Goal: Information Seeking & Learning: Learn about a topic

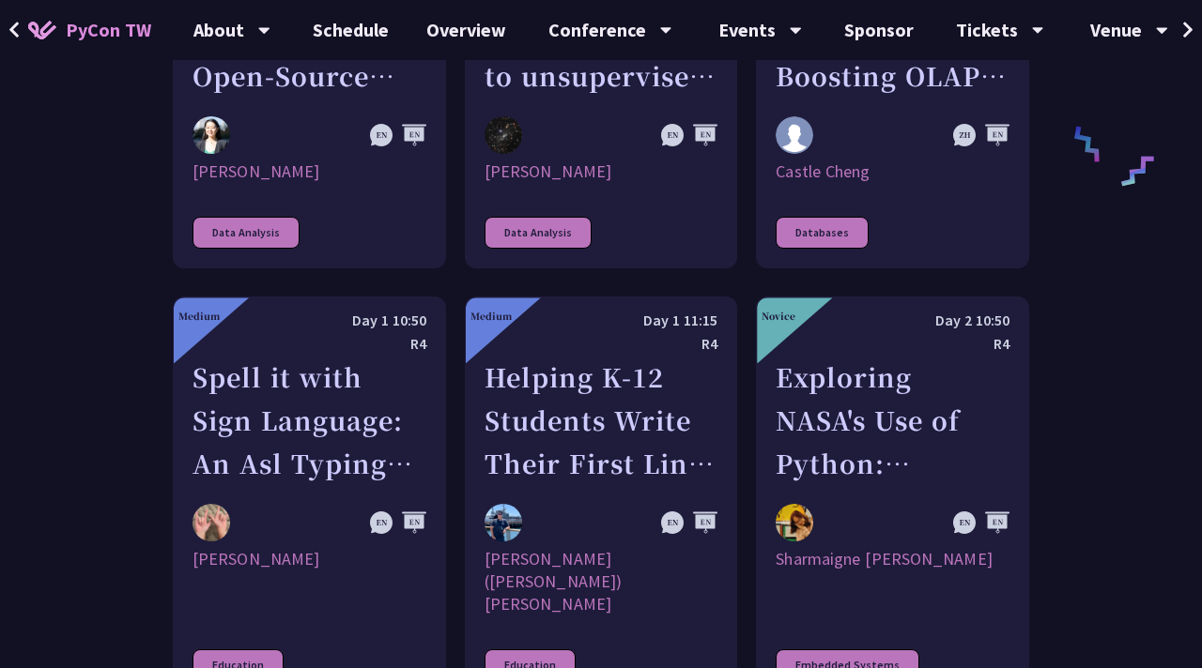
scroll to position [3246, 0]
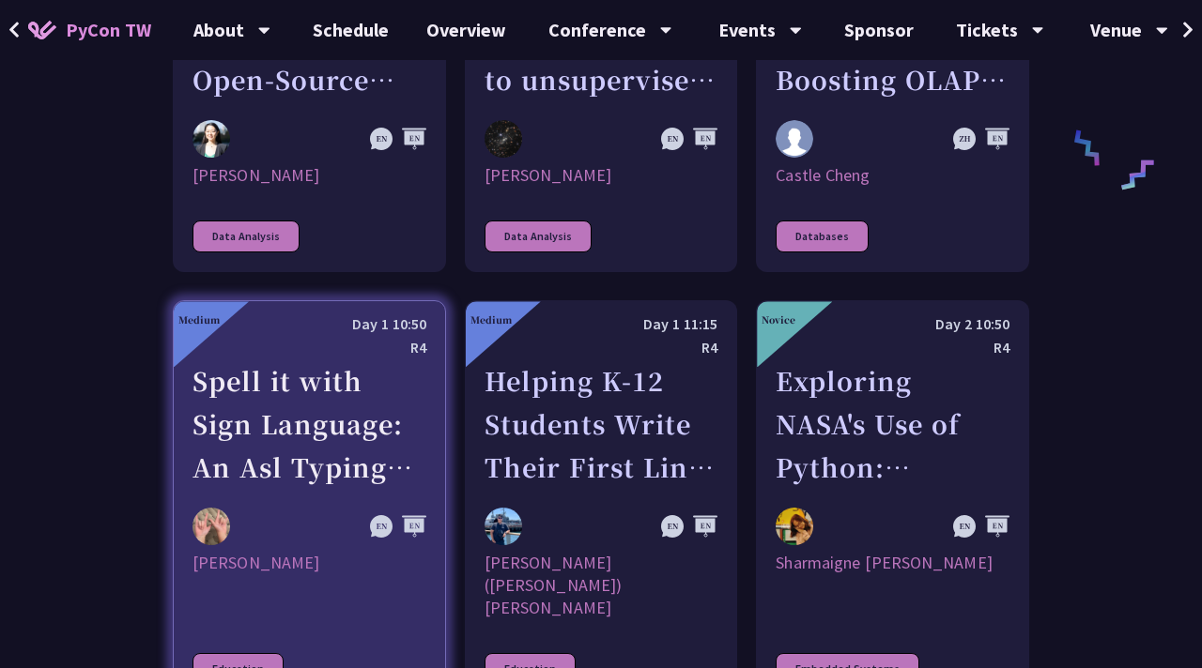
click at [278, 452] on link "Medium Day 1 10:50 R4 Spell it with Sign Language: An Asl Typing Game with Medi…" at bounding box center [309, 502] width 273 height 405
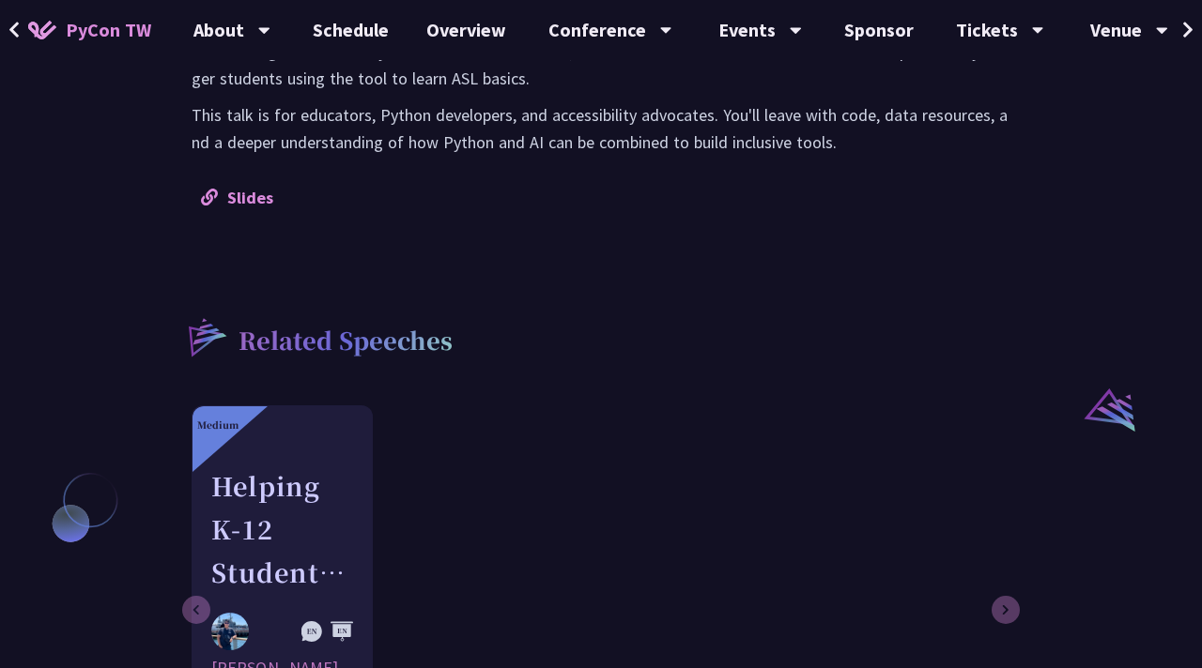
scroll to position [1268, 0]
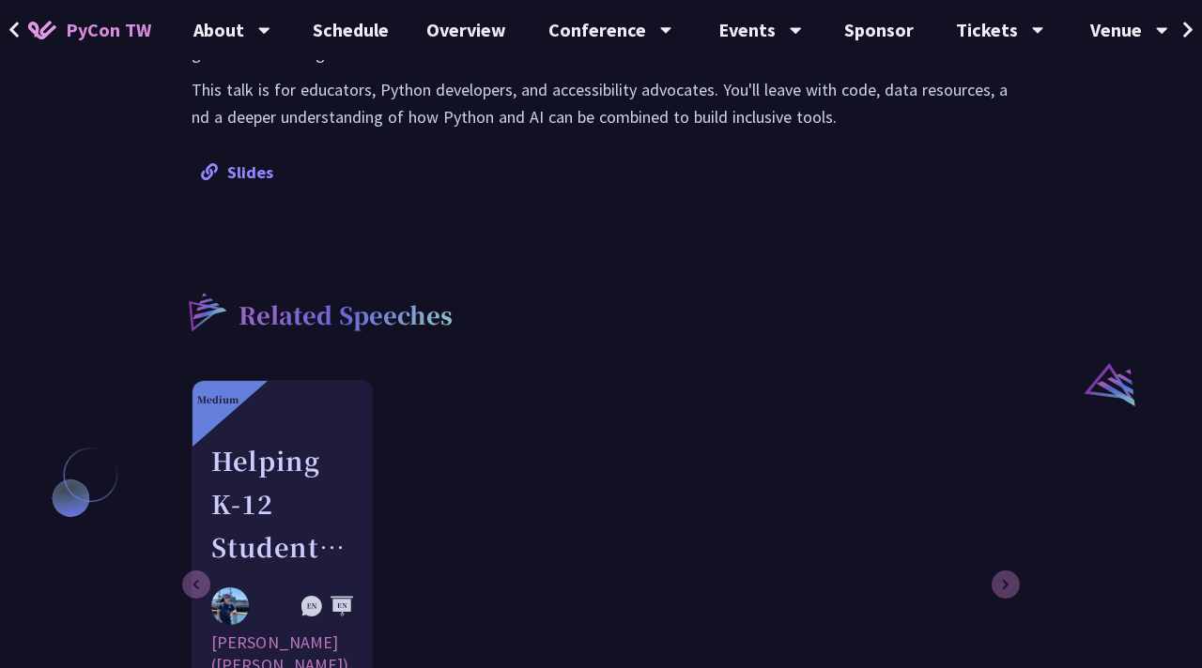
click at [253, 161] on link "Slides" at bounding box center [237, 172] width 72 height 22
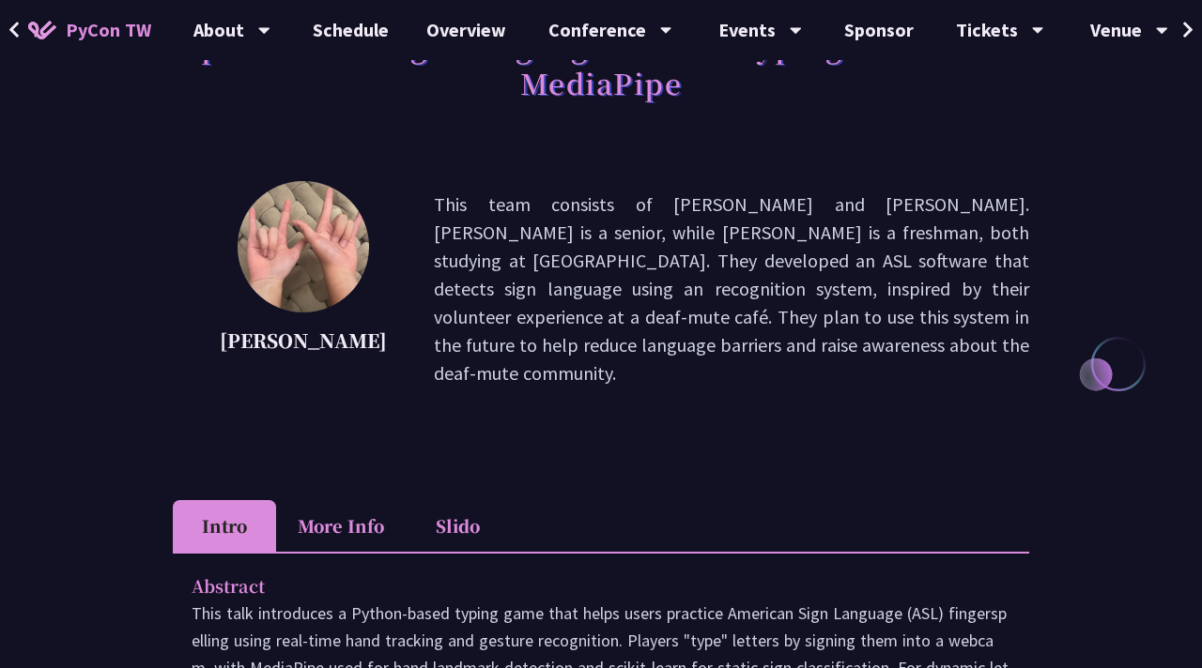
scroll to position [137, 0]
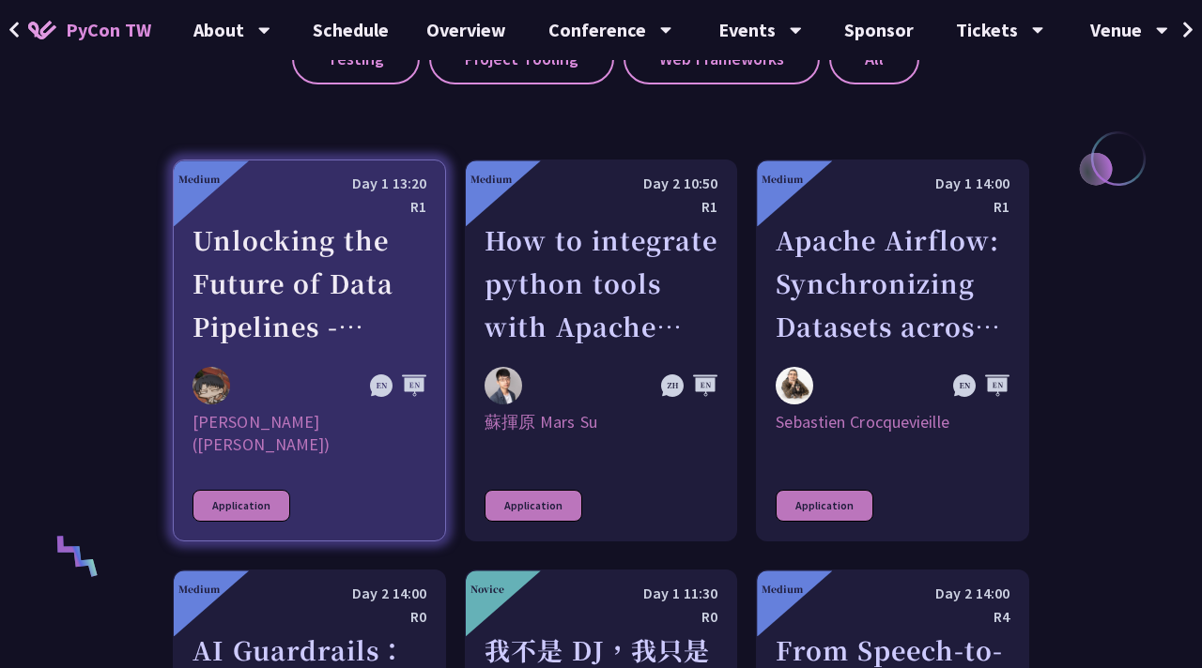
scroll to position [1017, 0]
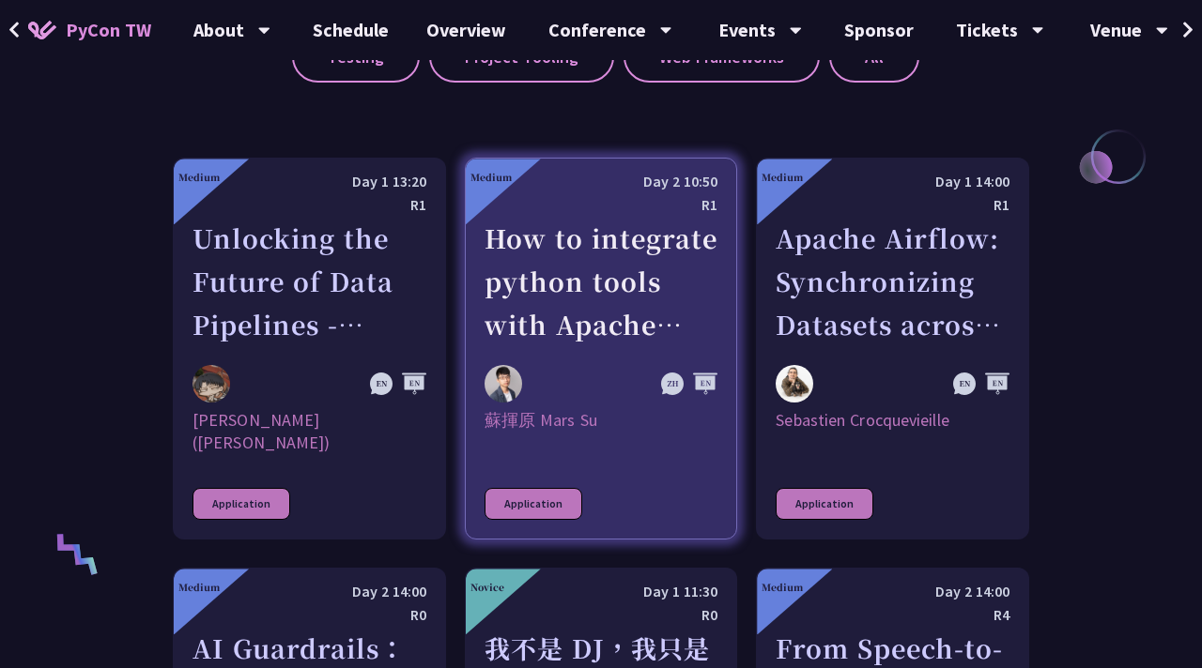
click at [587, 282] on div "How to integrate python tools with Apache Iceberg to build ETLT pipeline on Shi…" at bounding box center [601, 282] width 234 height 130
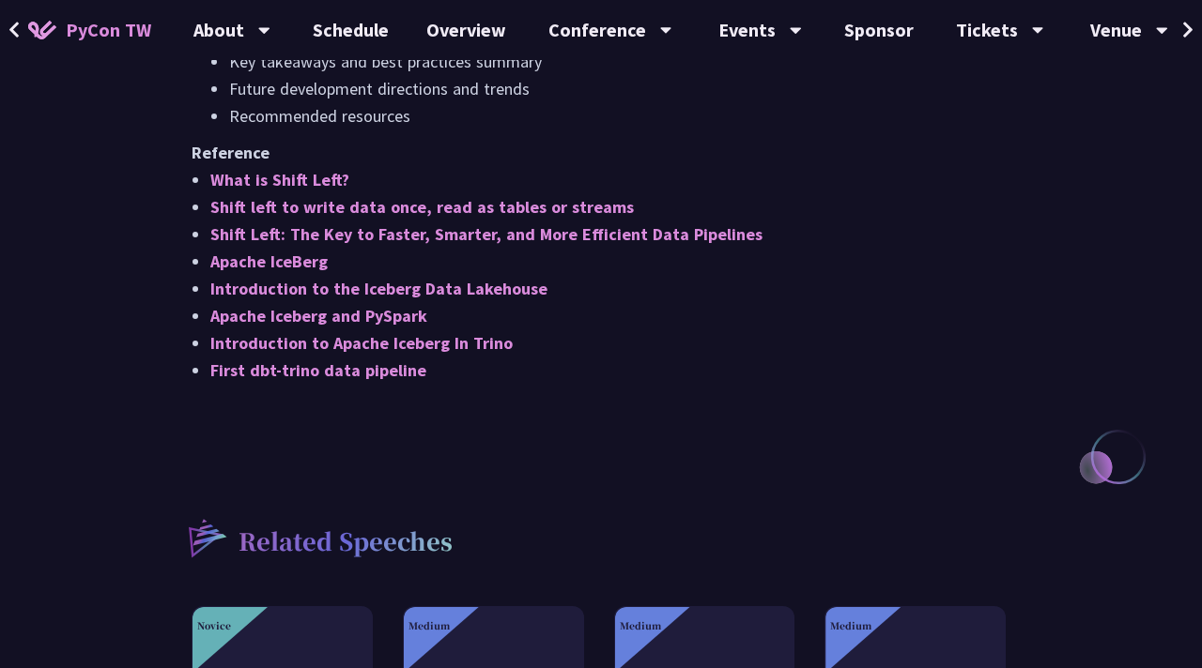
scroll to position [1754, 0]
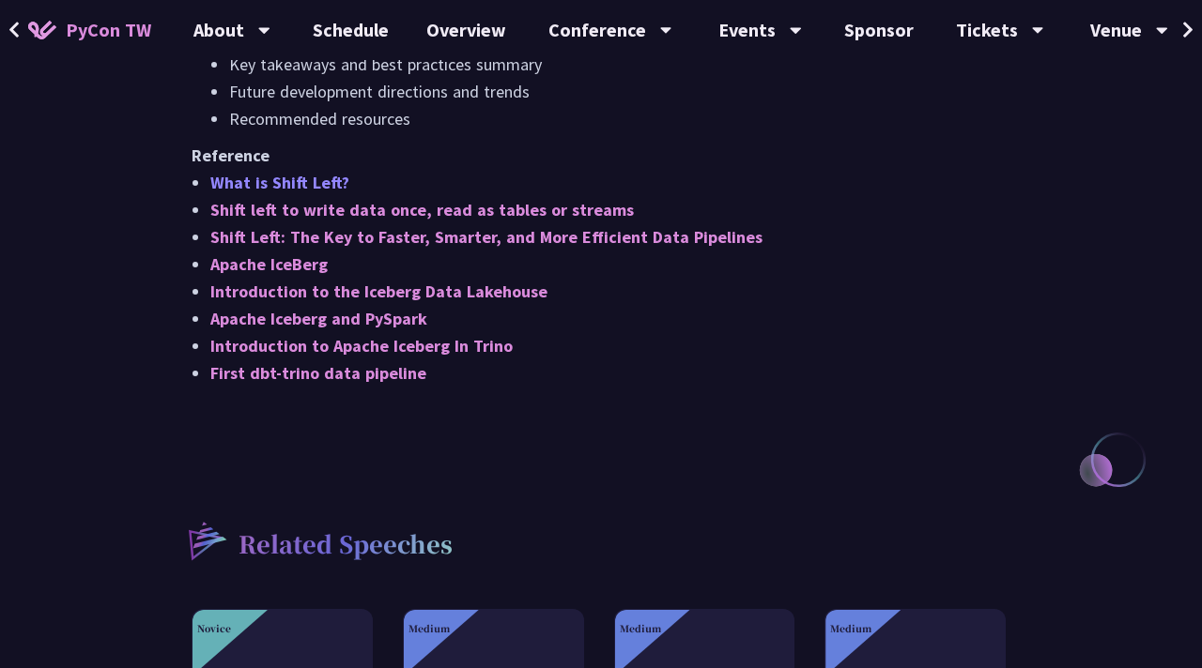
click at [284, 179] on link "What is Shift Left?" at bounding box center [279, 183] width 139 height 22
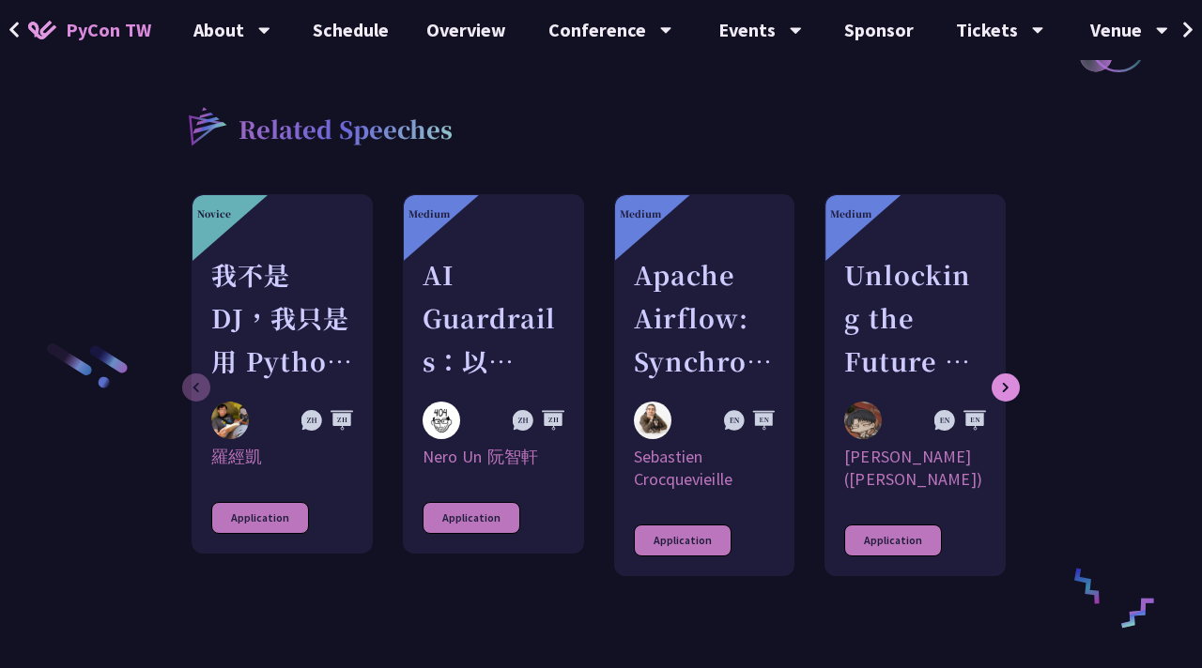
scroll to position [2184, 0]
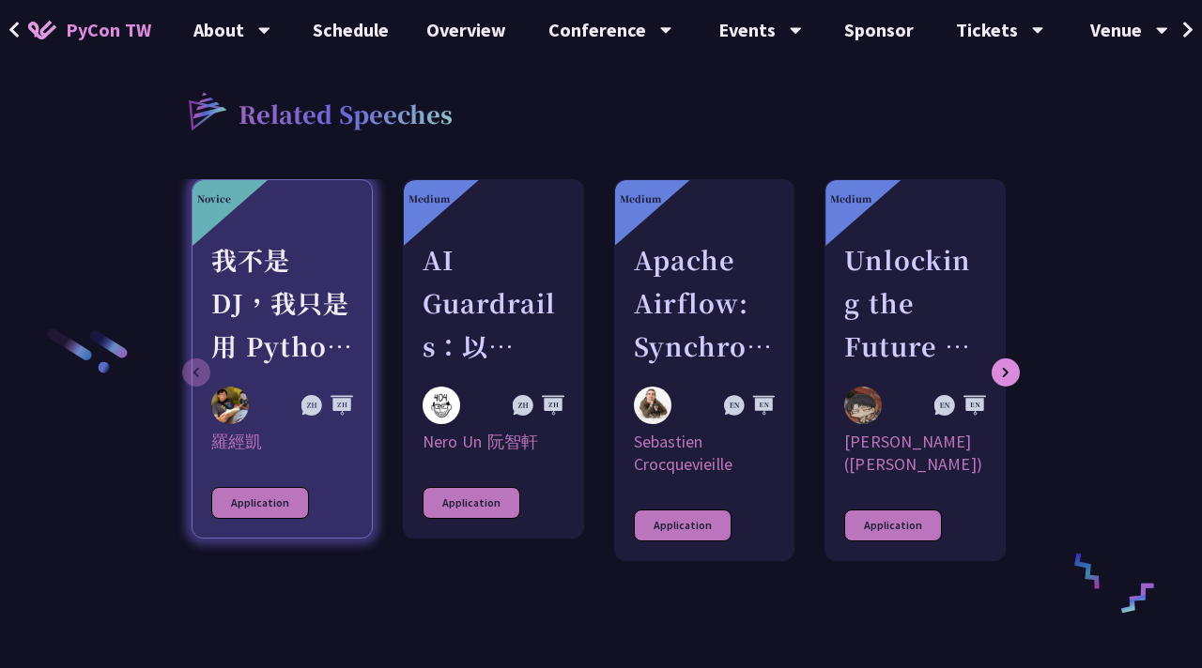
click at [286, 346] on div "我不是 DJ，我只是用 Python 做了一個會聽歌的工具" at bounding box center [282, 303] width 142 height 130
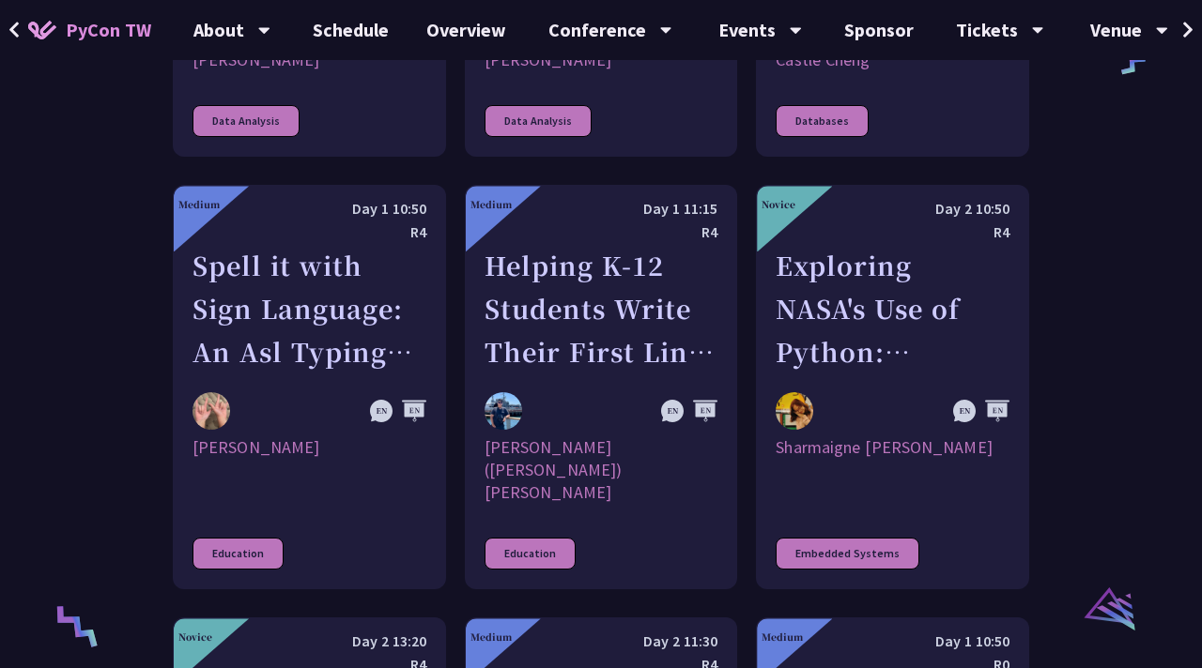
scroll to position [3456, 0]
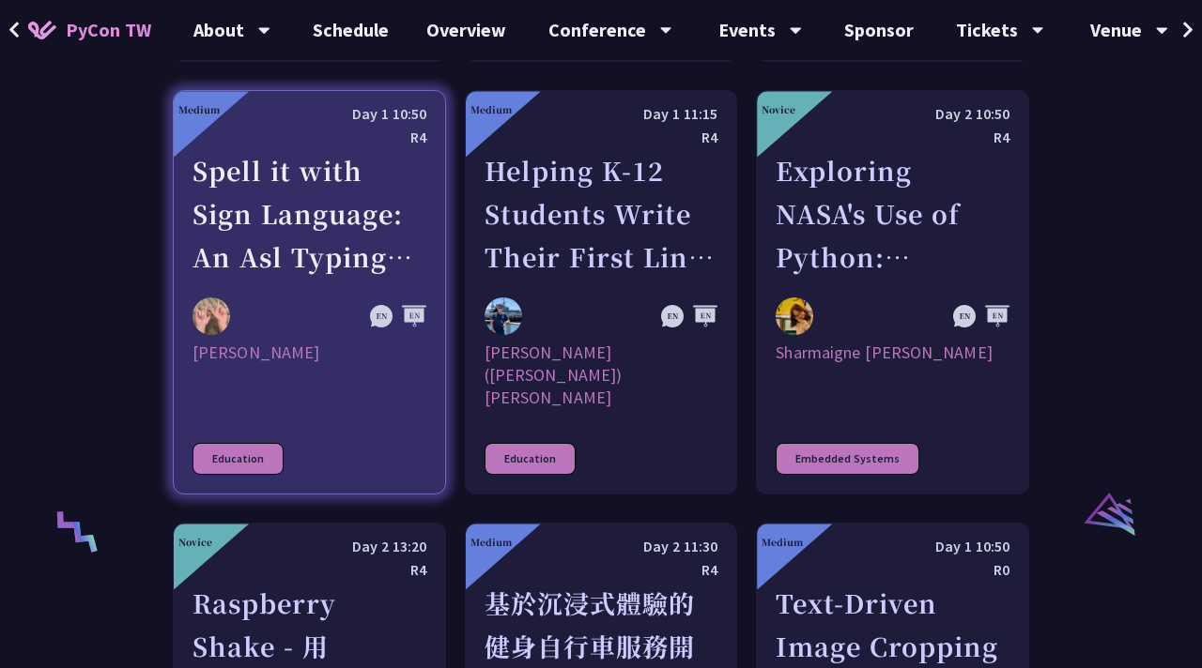
click at [308, 202] on div "Spell it with Sign Language: An Asl Typing Game with MediaPipe" at bounding box center [309, 214] width 234 height 130
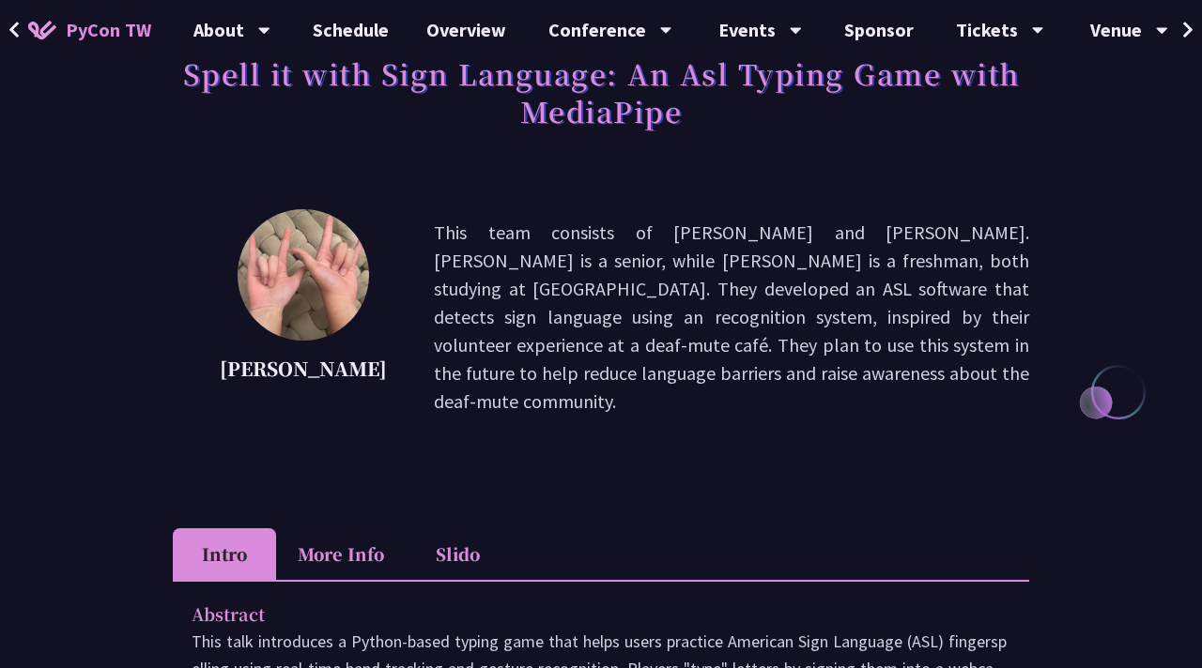
scroll to position [288, 0]
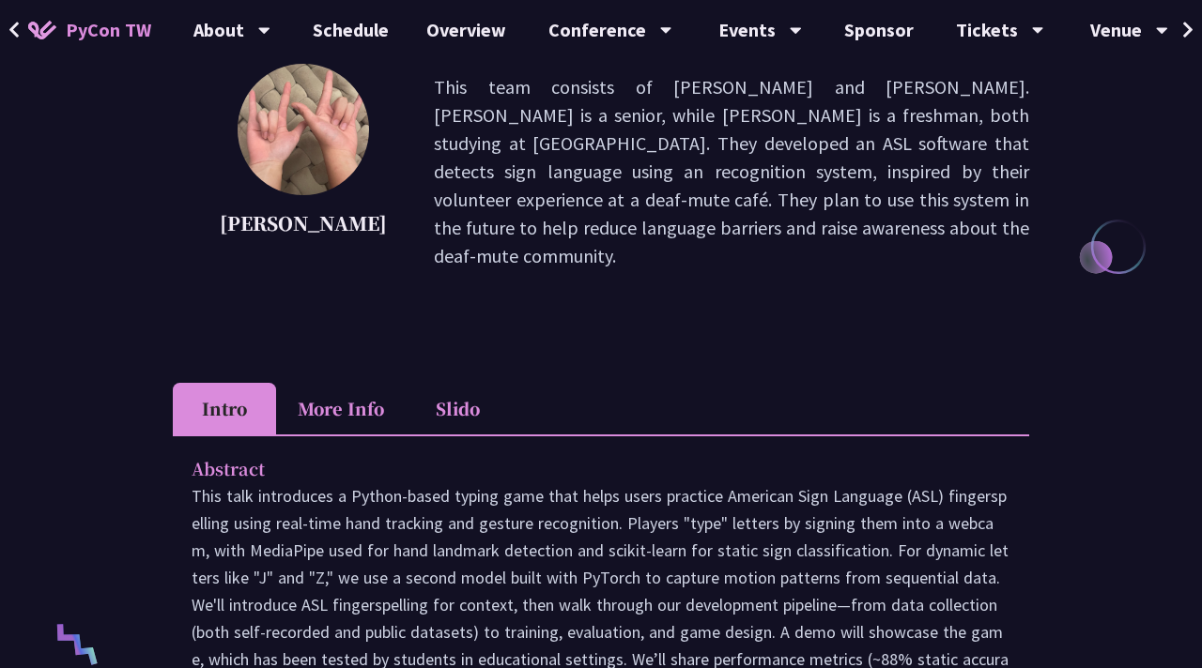
click at [444, 383] on li "Slido" at bounding box center [457, 409] width 103 height 52
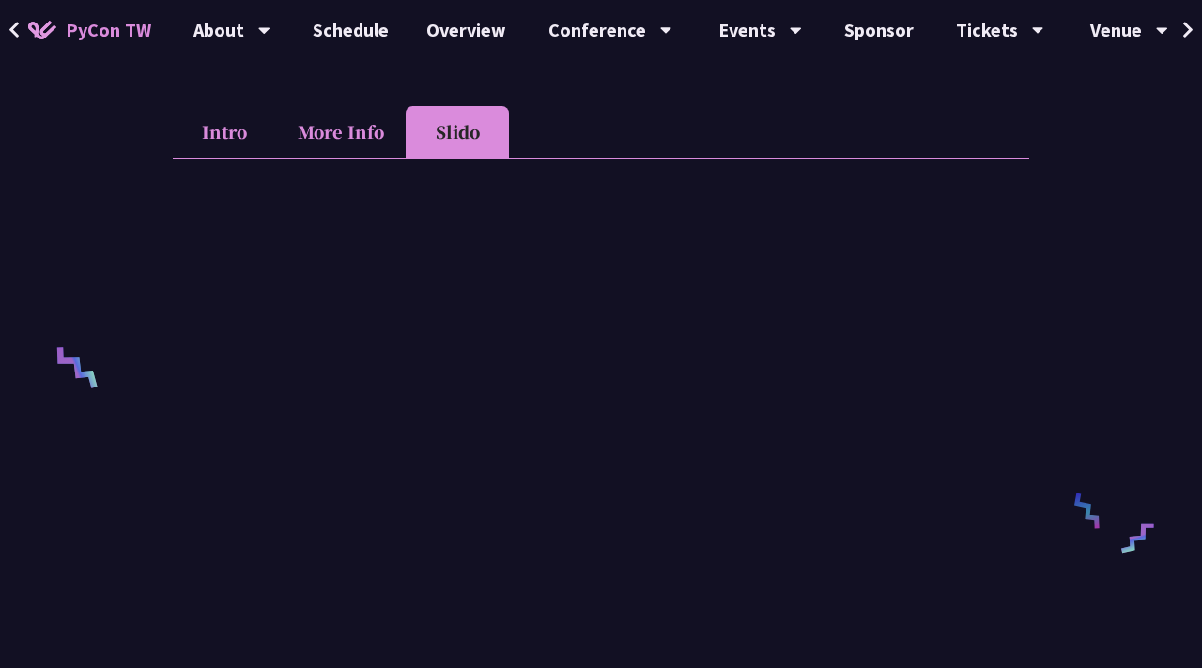
scroll to position [513, 0]
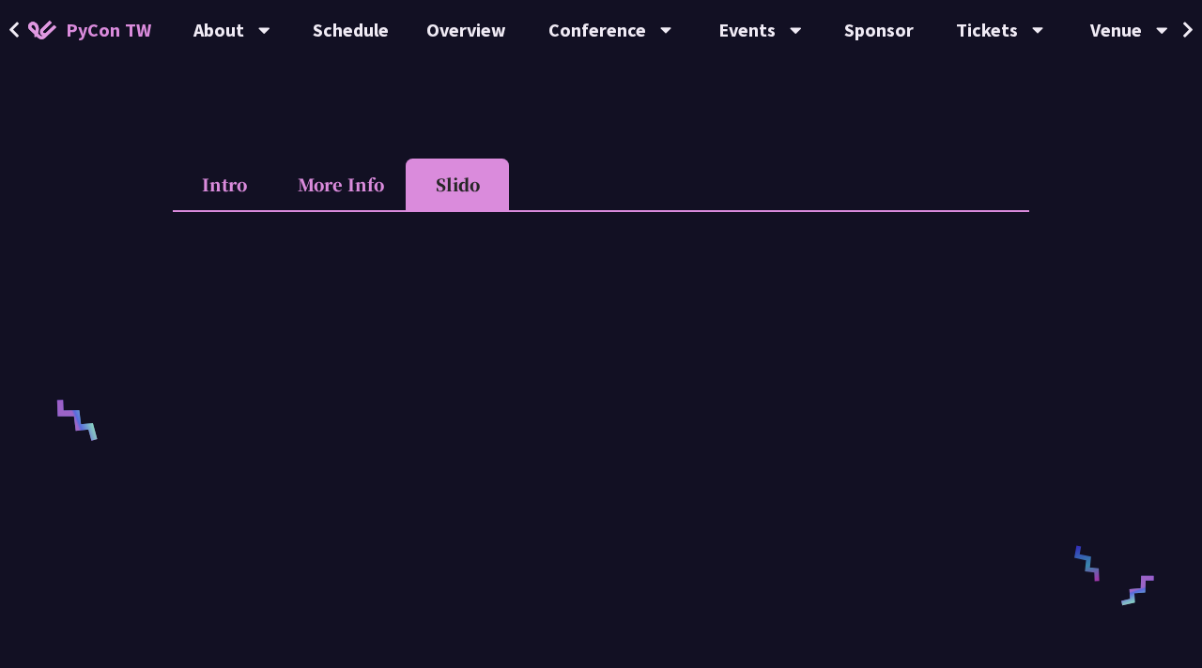
click at [331, 166] on li "More Info" at bounding box center [341, 185] width 130 height 52
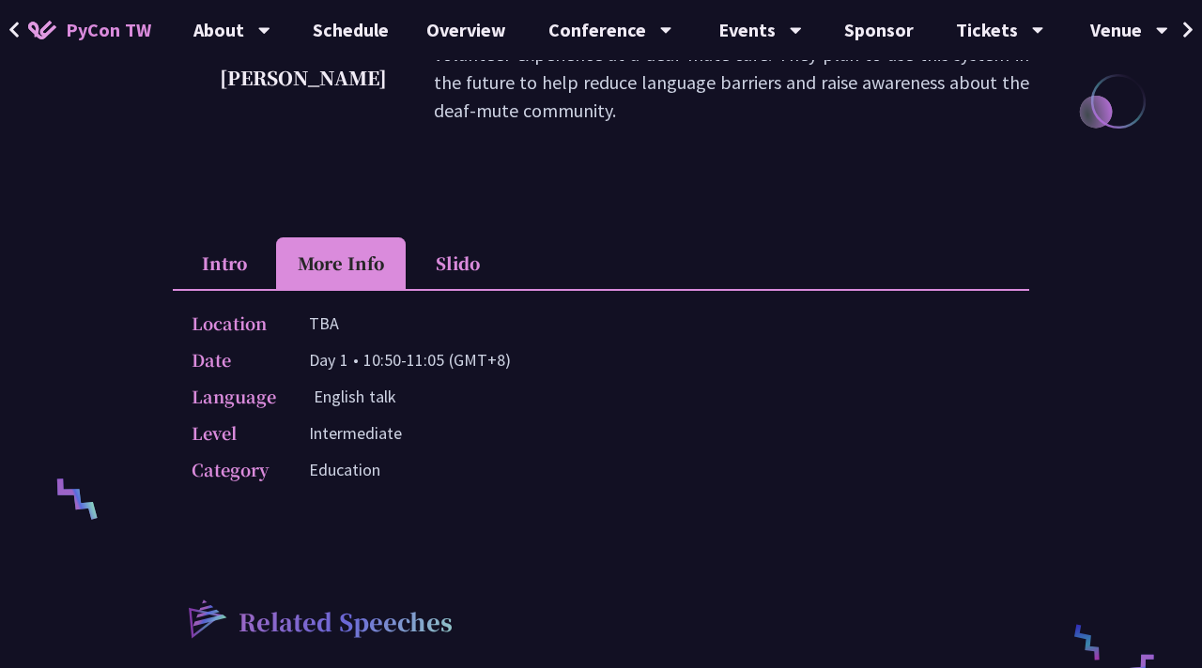
scroll to position [426, 0]
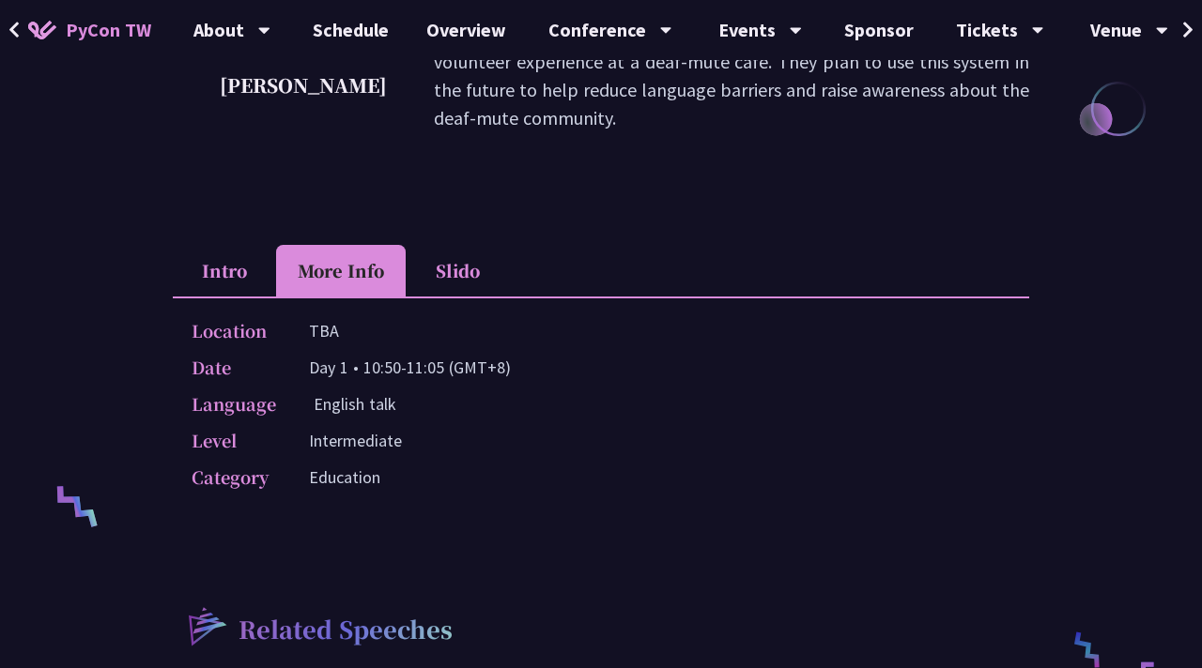
click at [233, 245] on li "Intro" at bounding box center [224, 271] width 103 height 52
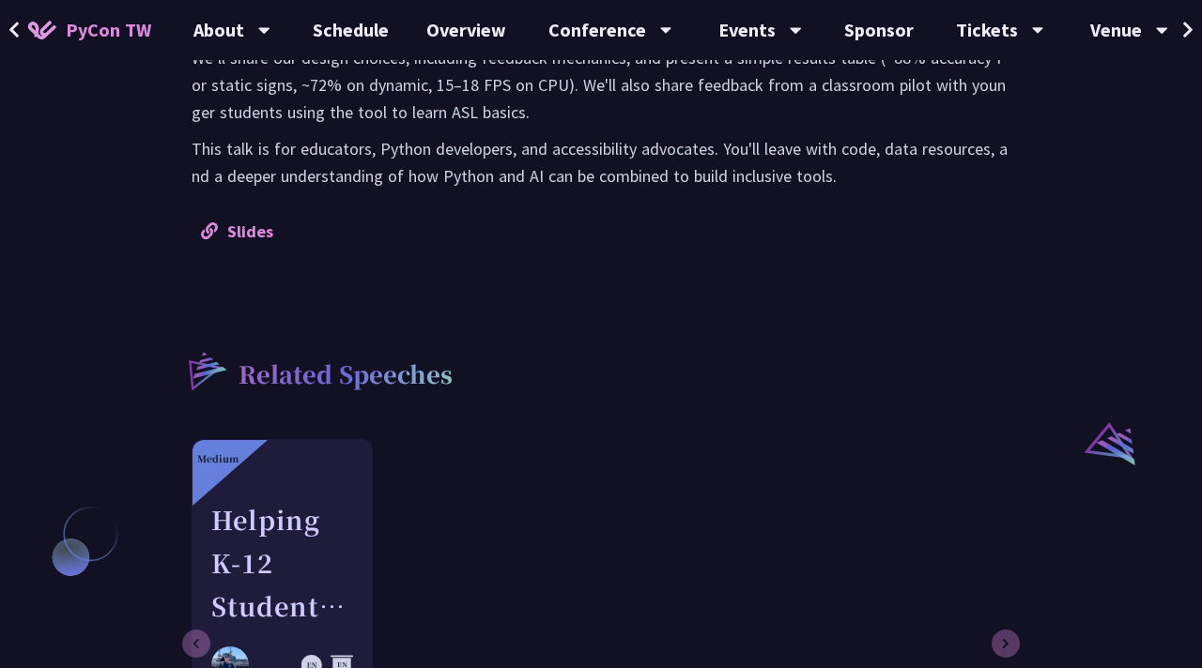
scroll to position [1208, 0]
